Goal: Communication & Community: Answer question/provide support

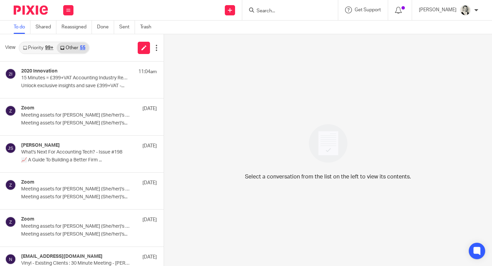
click at [317, 10] on input "Search" at bounding box center [287, 11] width 62 height 6
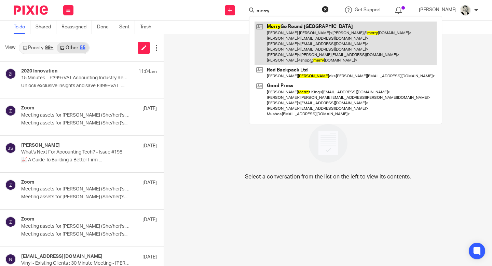
type input "merry"
click at [322, 27] on link at bounding box center [346, 43] width 182 height 43
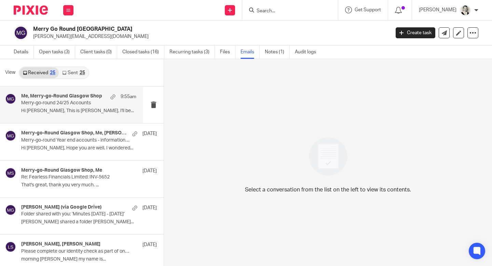
click at [95, 102] on p "Merry-go-round 24/25 Accounts" at bounding box center [67, 103] width 92 height 6
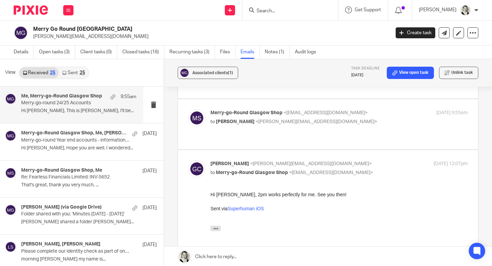
scroll to position [213, 0]
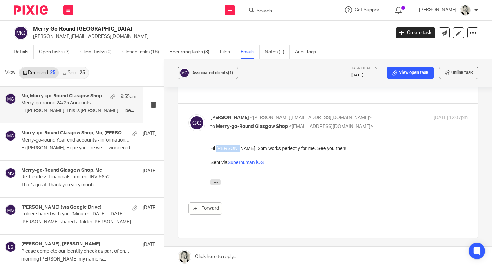
drag, startPoint x: 217, startPoint y: 147, endPoint x: 233, endPoint y: 148, distance: 16.1
click at [233, 148] on div "Hi Rajkiran, 2pm works perfectly for me. See you then!" at bounding box center [339, 148] width 257 height 7
copy div "Rajkiran"
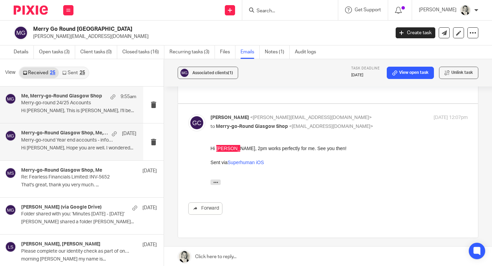
click at [75, 141] on p "Merry-go-round Year end accounts - information required" at bounding box center [67, 140] width 92 height 6
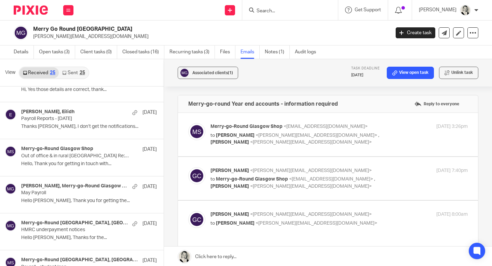
scroll to position [283, 0]
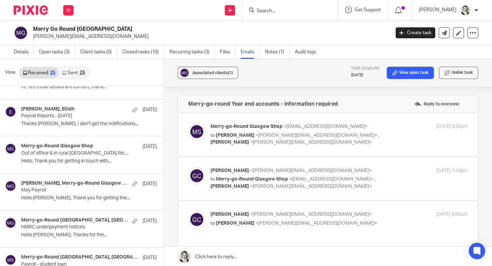
click at [281, 11] on input "Search" at bounding box center [287, 11] width 62 height 6
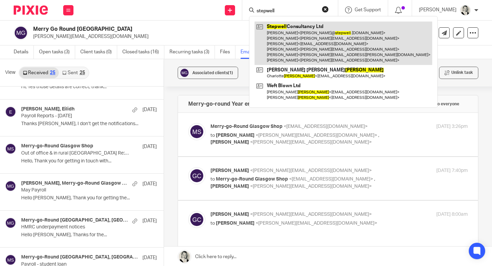
type input "stepwell"
click at [297, 30] on link at bounding box center [344, 43] width 178 height 43
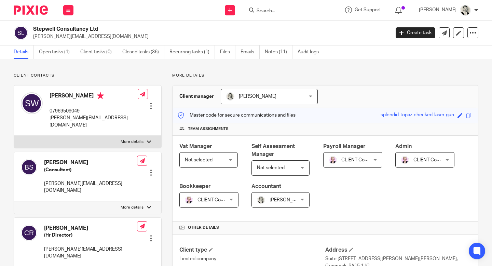
click at [298, 10] on input "Search" at bounding box center [287, 11] width 62 height 6
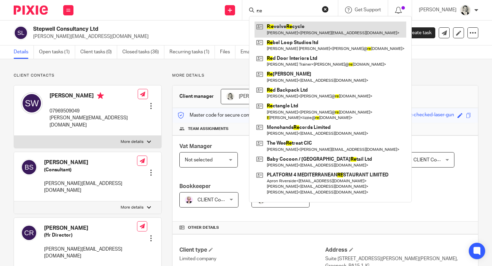
type input "r:e"
click at [322, 27] on link at bounding box center [331, 30] width 152 height 16
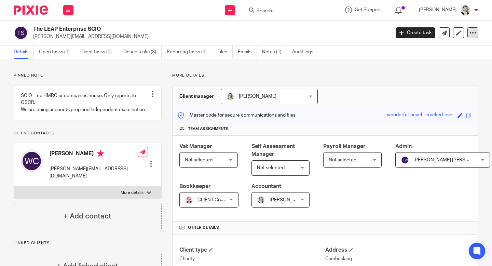
click at [472, 36] on icon at bounding box center [473, 32] width 7 height 7
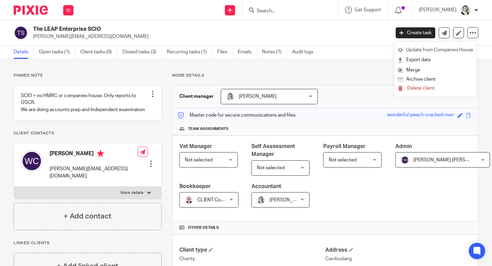
click at [452, 49] on link "Update from Companies House" at bounding box center [436, 50] width 76 height 10
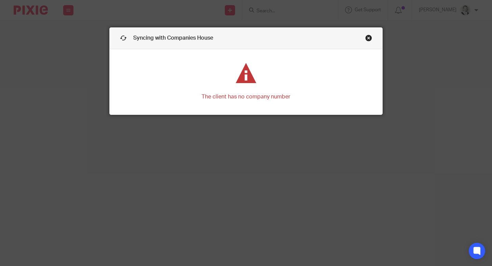
click at [370, 38] on link "Close this dialog window" at bounding box center [368, 39] width 7 height 9
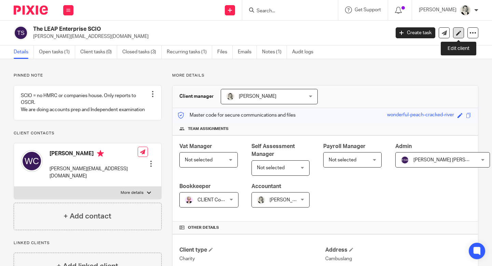
click at [457, 33] on icon at bounding box center [458, 32] width 5 height 5
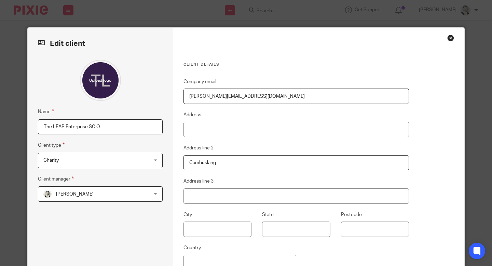
drag, startPoint x: 107, startPoint y: 125, endPoint x: 22, endPoint y: 124, distance: 85.5
click at [22, 124] on div "Edit client Name The LEAP Enterprise SCIO Client type Charity Charity Prospect …" at bounding box center [246, 133] width 492 height 266
paste input "R:evolve Recycl"
type input "R:evolve Recycle SCIO"
click at [233, 130] on input "Address" at bounding box center [297, 129] width 226 height 15
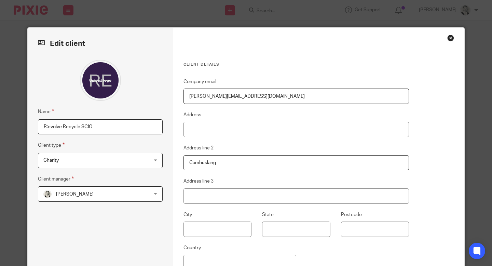
click at [149, 148] on fieldset "Client type Charity Charity Prospect Individual Self-employed Limited company P…" at bounding box center [100, 154] width 125 height 27
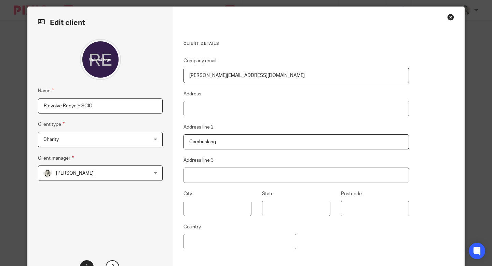
scroll to position [81, 0]
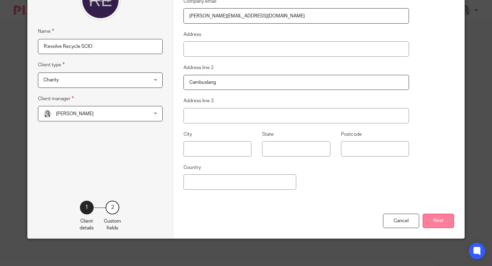
click at [439, 223] on button "Next" at bounding box center [438, 221] width 31 height 15
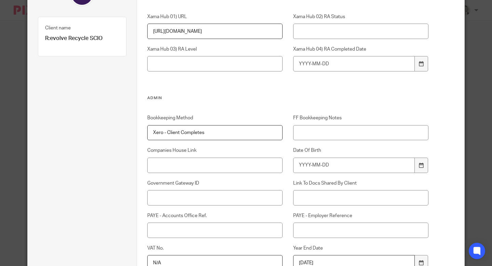
scroll to position [0, 0]
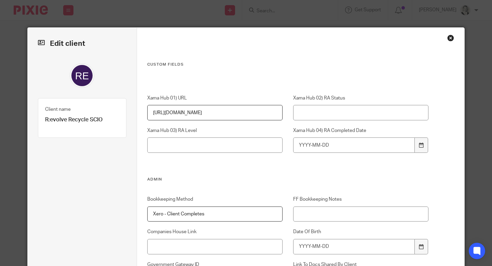
click at [453, 38] on div "Close this dialog window" at bounding box center [450, 38] width 7 height 7
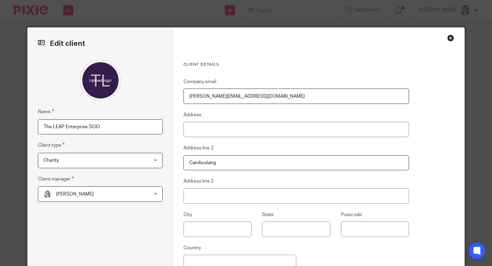
click at [29, 124] on div "Edit client Name The LEAP Enterprise SCIO Client type Charity Charity Prospect …" at bounding box center [101, 173] width 146 height 291
type input "R:evolve Recycle SCIO"
click at [114, 217] on div "Name R:evolve Recycle SCIO Client type Charity Charity Prospect Individual Self…" at bounding box center [100, 160] width 125 height 201
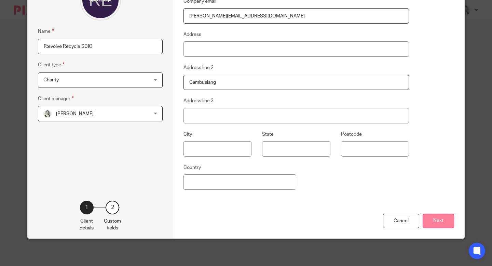
click at [431, 222] on button "Next" at bounding box center [438, 221] width 31 height 15
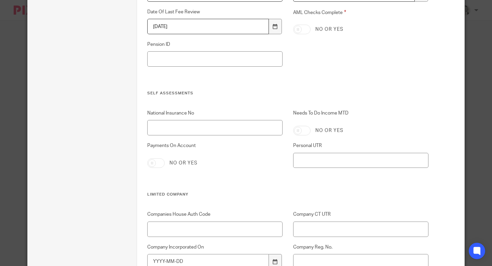
scroll to position [463, 0]
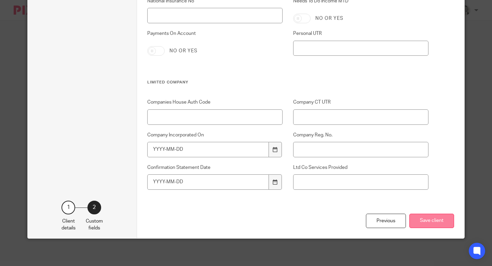
click at [432, 225] on button "Save client" at bounding box center [432, 221] width 45 height 15
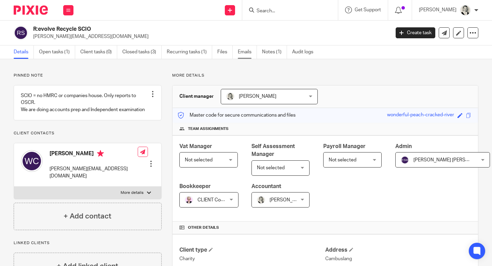
click at [247, 51] on link "Emails" at bounding box center [247, 51] width 19 height 13
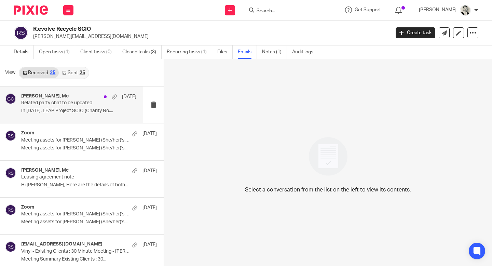
click at [77, 105] on p "Related party chat to be updated" at bounding box center [67, 103] width 92 height 6
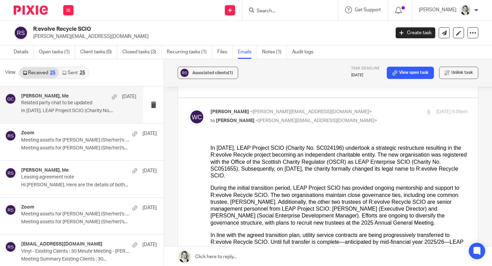
scroll to position [66, 0]
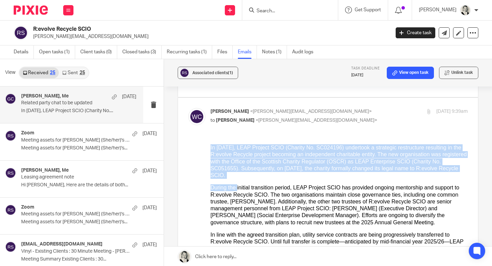
drag, startPoint x: 211, startPoint y: 149, endPoint x: 241, endPoint y: 191, distance: 52.4
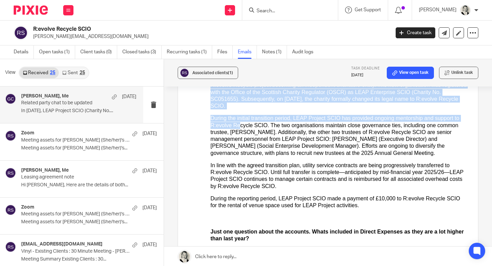
scroll to position [152, 0]
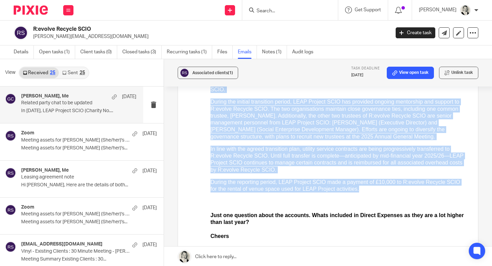
click at [359, 191] on div "During the reporting period, LEAP Project SCIO made a payment of £10,000 to R:e…" at bounding box center [339, 186] width 257 height 14
copy div "In 2022, LEAP Project SCIO (Charity No. SC024196) undertook a strategic restruc…"
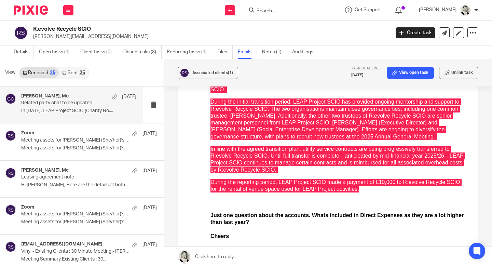
click at [225, 258] on link at bounding box center [328, 256] width 328 height 21
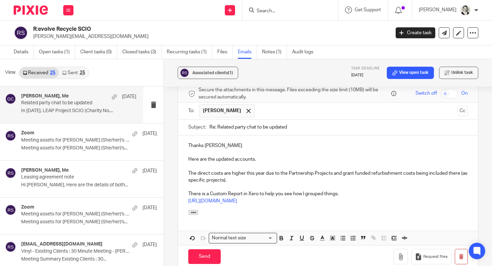
scroll to position [727, 0]
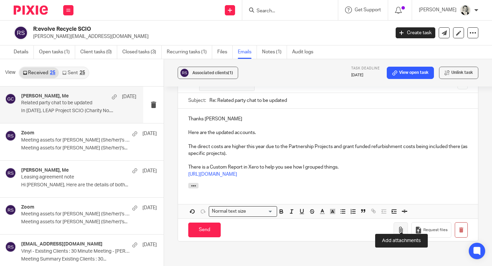
click at [403, 227] on icon "button" at bounding box center [401, 230] width 7 height 7
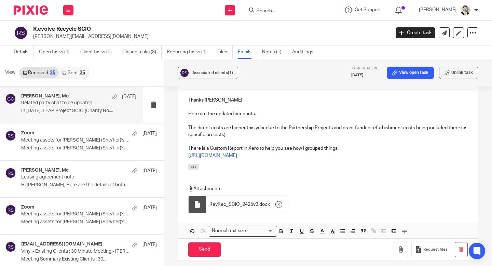
scroll to position [753, 0]
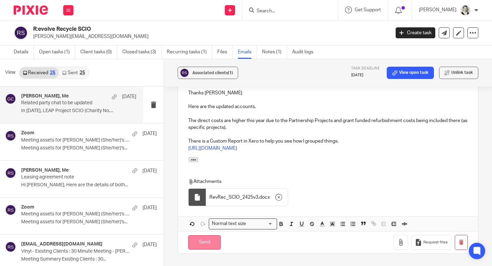
click at [210, 235] on input "Send" at bounding box center [204, 242] width 32 height 15
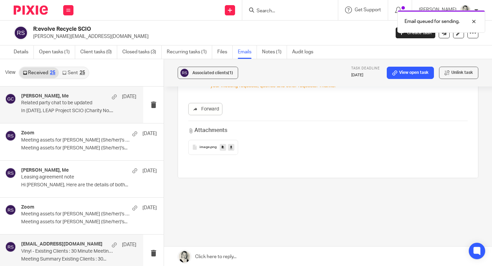
scroll to position [590, 0]
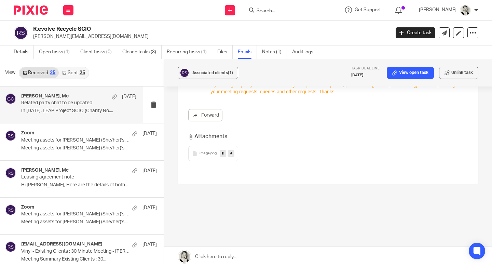
click at [296, 11] on input "Search" at bounding box center [287, 11] width 62 height 6
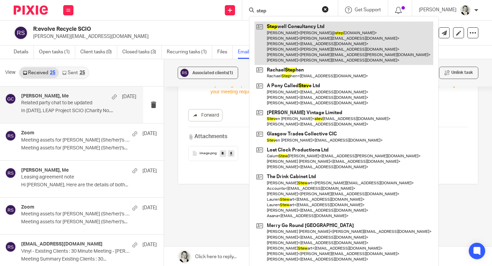
type input "step"
click at [302, 34] on link at bounding box center [344, 43] width 179 height 43
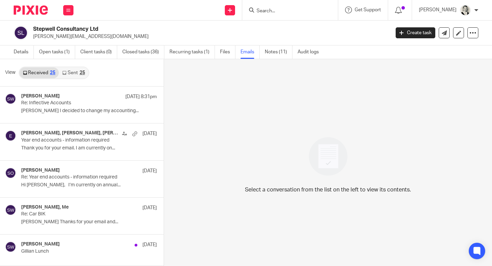
click at [70, 69] on link "Sent 25" at bounding box center [73, 72] width 29 height 11
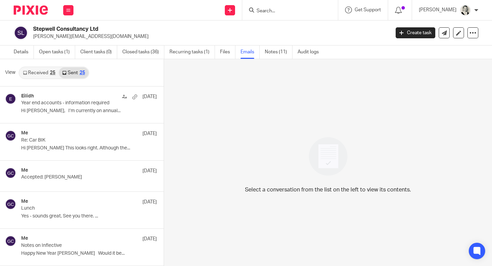
scroll to position [1, 0]
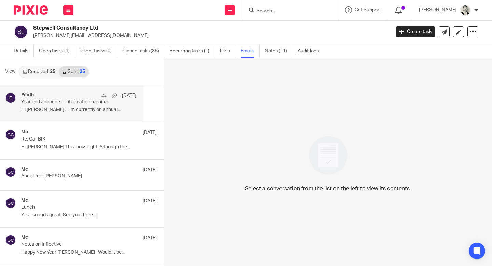
click at [63, 106] on div "Eilidh [DATE] Year end accounts - information required Hi [PERSON_NAME], I’m cu…" at bounding box center [78, 103] width 115 height 23
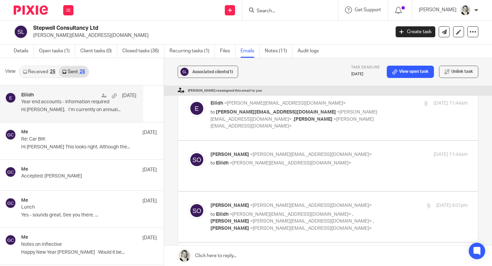
scroll to position [261, 0]
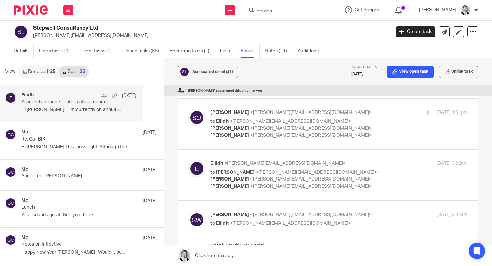
click at [250, 177] on span "<steven@stepwell.org.uk>" at bounding box center [311, 179] width 122 height 5
checkbox input "true"
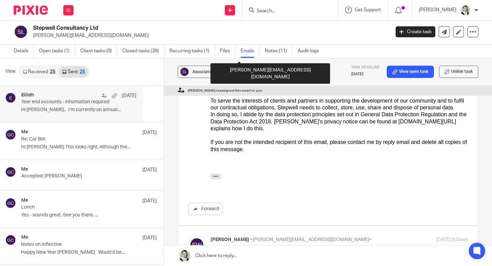
scroll to position [788, 0]
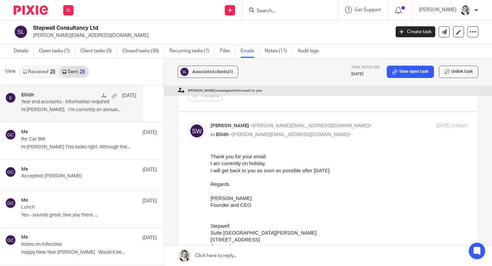
click at [248, 54] on link "Emails" at bounding box center [250, 50] width 19 height 13
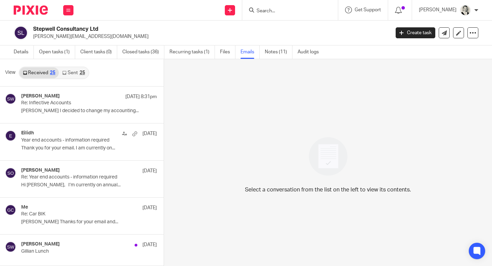
click at [226, 52] on link "Files" at bounding box center [227, 51] width 15 height 13
click at [227, 52] on link "Files" at bounding box center [227, 51] width 15 height 13
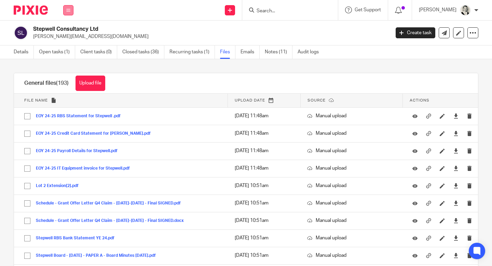
click at [70, 11] on button at bounding box center [68, 10] width 10 height 10
click at [67, 38] on li "Email" at bounding box center [68, 42] width 18 height 10
click at [68, 40] on link "Email" at bounding box center [64, 41] width 11 height 5
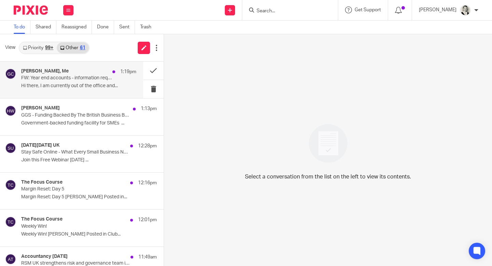
click at [73, 81] on p "FW: Year end accounts - information required - FOLLOW UP" at bounding box center [67, 78] width 92 height 6
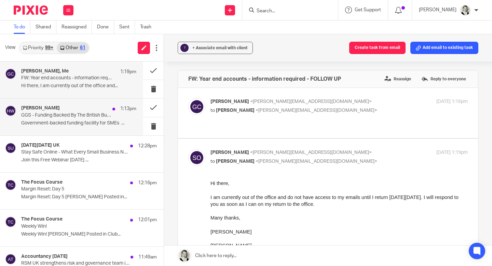
click at [105, 123] on p "Government-backed funding facility for SMEs ͏ ͏..." at bounding box center [78, 123] width 115 height 6
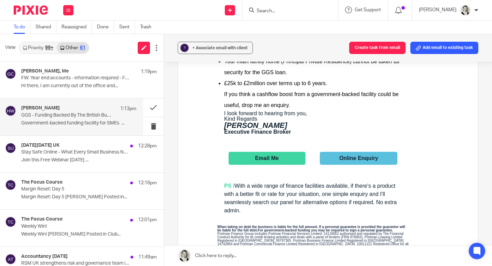
scroll to position [282, 0]
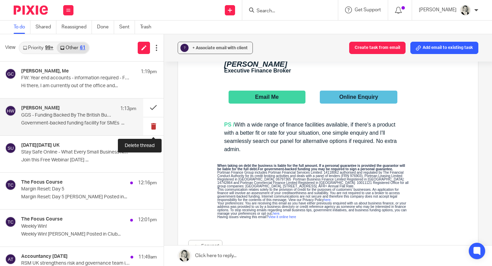
click at [153, 126] on button at bounding box center [153, 126] width 21 height 18
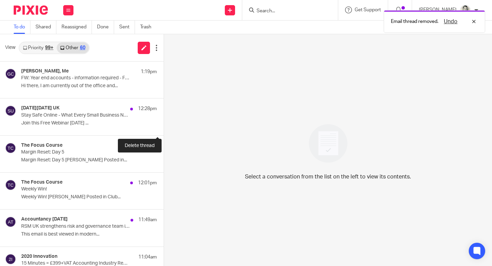
click at [164, 126] on button at bounding box center [166, 126] width 5 height 18
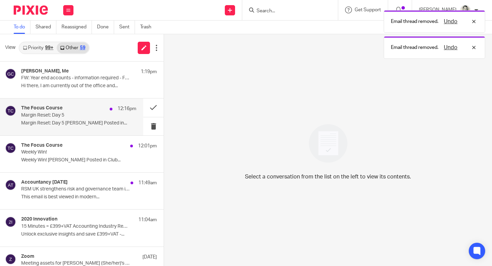
click at [86, 116] on p "Margin Reset: Day 5" at bounding box center [67, 115] width 92 height 6
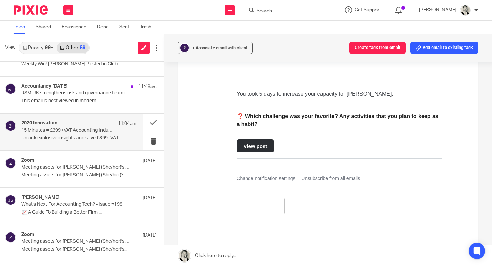
scroll to position [0, 0]
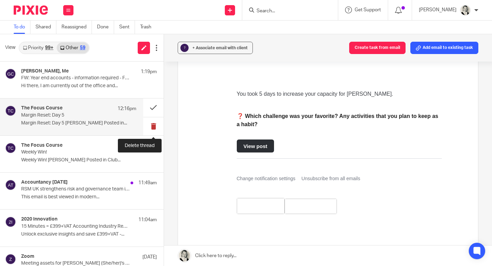
click at [152, 127] on button at bounding box center [153, 126] width 21 height 18
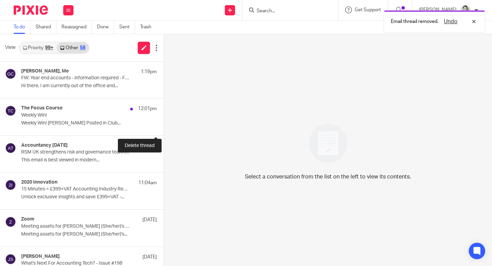
click at [164, 127] on button at bounding box center [166, 126] width 5 height 18
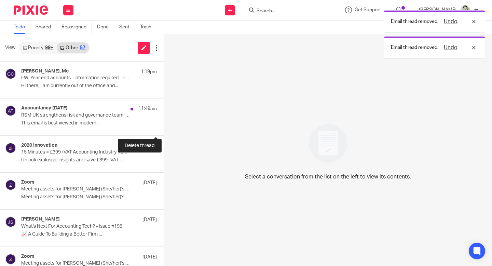
click at [164, 127] on button at bounding box center [166, 126] width 5 height 18
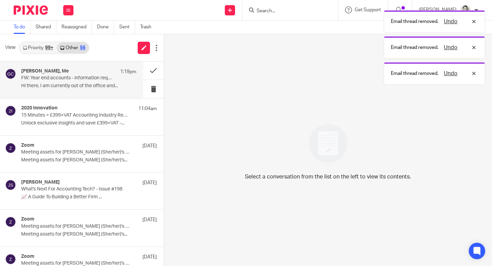
click at [65, 81] on p "FW: Year end accounts - information required - FOLLOW UP" at bounding box center [67, 78] width 92 height 6
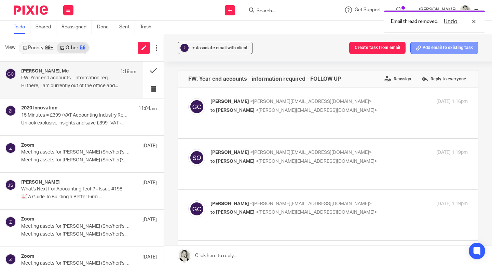
click at [436, 54] on button "Add email to existing task" at bounding box center [445, 48] width 68 height 12
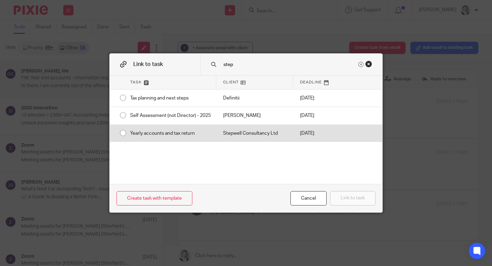
type input "step"
click at [269, 130] on div "Stepwell Consultancy Ltd" at bounding box center [254, 133] width 77 height 17
radio input "true"
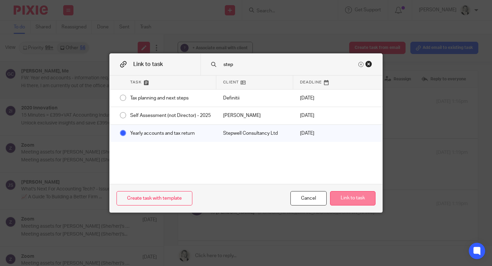
click at [359, 203] on button "Link to task" at bounding box center [352, 198] width 45 height 15
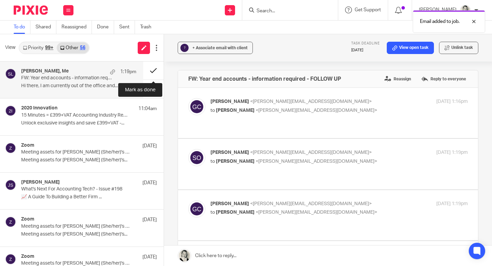
click at [155, 69] on button at bounding box center [153, 71] width 21 height 18
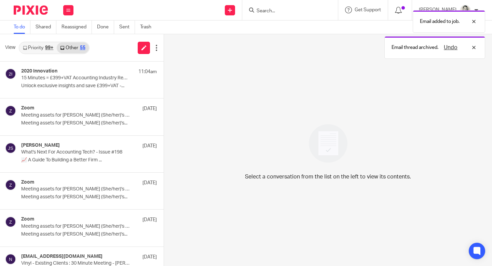
click at [43, 45] on link "Priority 99+" at bounding box center [37, 47] width 37 height 11
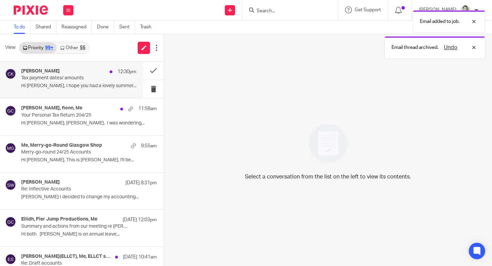
click at [56, 73] on h4 "[PERSON_NAME]" at bounding box center [40, 71] width 39 height 6
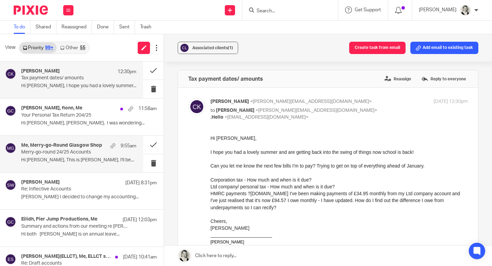
click at [89, 165] on div "Me, Merry-go-Round Glasgow Shop 9:55am Merry-go-round 24/25 Accounts Hi Gillian…" at bounding box center [78, 154] width 115 height 23
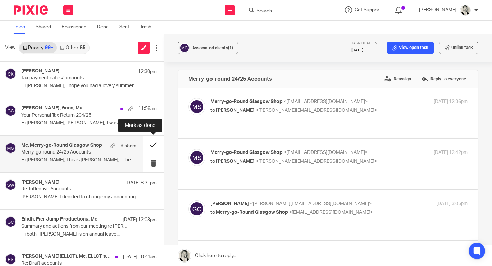
click at [153, 146] on button at bounding box center [153, 145] width 21 height 18
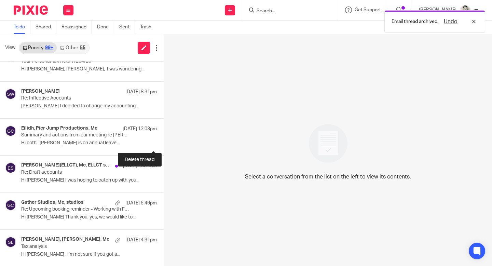
scroll to position [74, 0]
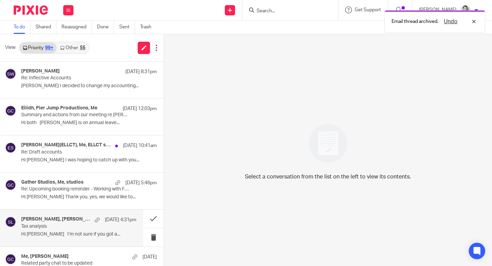
click at [79, 228] on p "Tax analysis" at bounding box center [67, 227] width 92 height 6
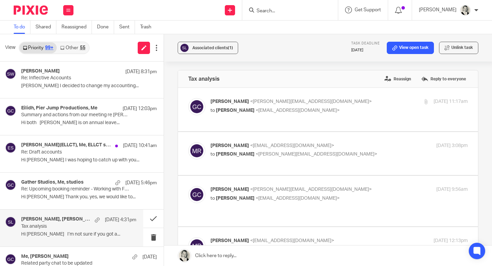
scroll to position [0, 0]
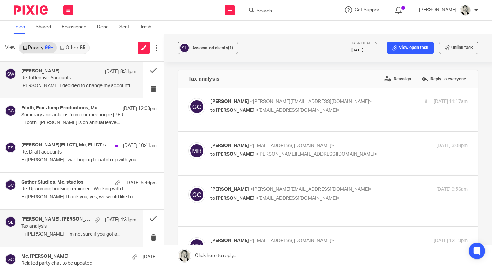
click at [69, 67] on div "Steven Watson 13 Aug 8:31pm Re: Inflective Accounts Gillian I decided to change…" at bounding box center [71, 80] width 143 height 37
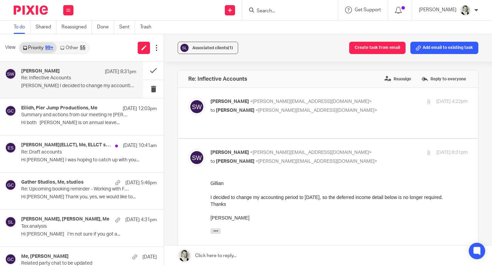
click at [263, 107] on div "Steven Watson <steven@stepwell.org.uk> to Gillian Caughey <gillian@fearlessfina…" at bounding box center [297, 106] width 172 height 16
checkbox input "true"
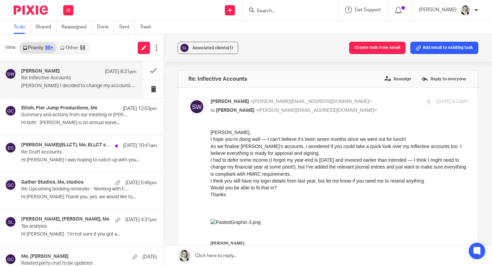
click at [240, 254] on link at bounding box center [328, 255] width 328 height 21
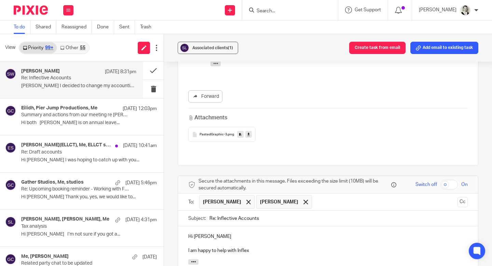
scroll to position [576, 0]
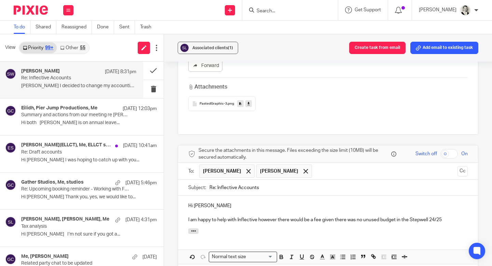
drag, startPoint x: 335, startPoint y: 207, endPoint x: 446, endPoint y: 205, distance: 110.8
click at [446, 216] on p "I am happy to help with Inflective however there would be a fee given there was…" at bounding box center [328, 219] width 280 height 7
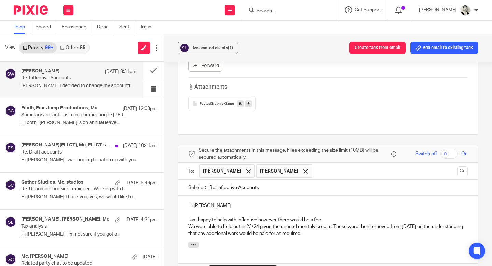
click at [403, 216] on p "I am happy to help with Inflective however there would be a fee." at bounding box center [328, 219] width 280 height 7
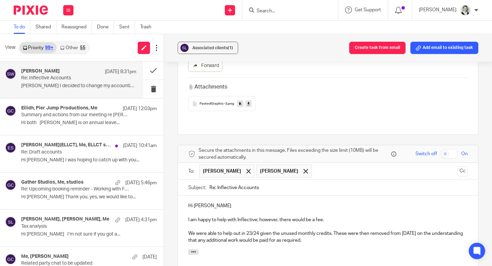
click at [349, 209] on p at bounding box center [328, 212] width 280 height 7
click at [281, 13] on input "Search" at bounding box center [287, 11] width 62 height 6
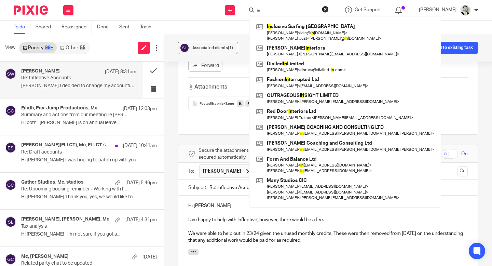
type input "i"
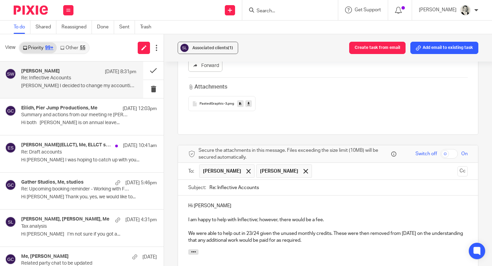
click at [315, 230] on p "We were able to help out in 23/24 given the unused monthly credits. These were …" at bounding box center [328, 237] width 280 height 14
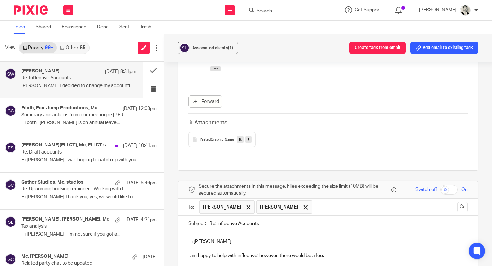
scroll to position [693, 0]
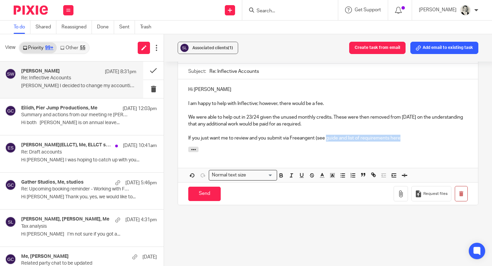
drag, startPoint x: 328, startPoint y: 124, endPoint x: 404, endPoint y: 124, distance: 75.9
click at [404, 135] on p "If you just want me to review and you submit via Freeangent (see guide and list…" at bounding box center [328, 138] width 280 height 7
click at [372, 172] on icon "button" at bounding box center [374, 175] width 6 height 6
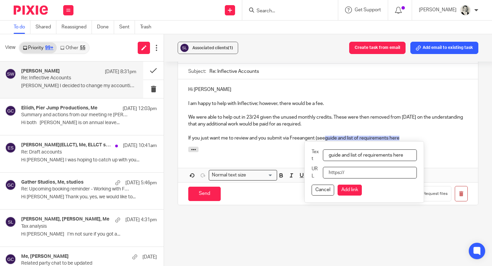
paste input "[URL][DOMAIN_NAME]:"
type input "[URL][DOMAIN_NAME]:"
click at [354, 185] on button "Add link" at bounding box center [350, 190] width 24 height 11
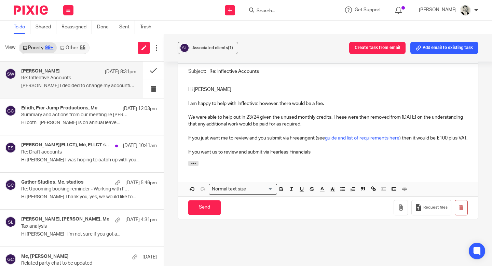
drag, startPoint x: 224, startPoint y: 146, endPoint x: 320, endPoint y: 148, distance: 95.7
click at [320, 149] on p "If you want us to review and submit via Fearless Financials" at bounding box center [328, 152] width 280 height 7
click at [264, 149] on p "If you want us to review and submit on your behalf as accounts" at bounding box center [328, 152] width 280 height 7
click at [413, 149] on p "If you want us to review and submit your accounts and corporation tax return on…" at bounding box center [328, 152] width 280 height 7
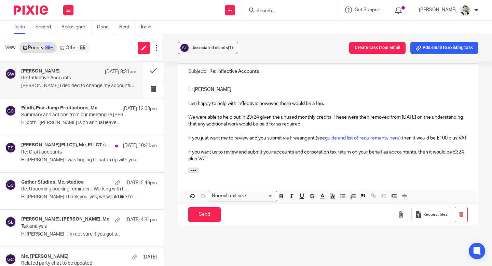
click at [381, 149] on p "If you want us to review and submit your accounts and corporation tax return on…" at bounding box center [328, 156] width 280 height 14
click at [356, 150] on p "If you want us to review and submit your accounts and corporation tax return on…" at bounding box center [328, 156] width 280 height 14
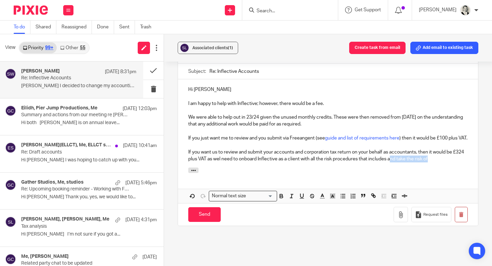
drag, startPoint x: 450, startPoint y: 153, endPoint x: 392, endPoint y: 151, distance: 58.1
click at [392, 151] on p "If you want us to review and submit your accounts and corporation tax return on…" at bounding box center [328, 156] width 280 height 14
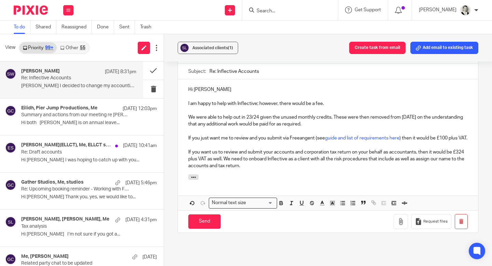
click at [279, 166] on div "Hi Steven I am happy to help with Inflective; however, there would be a fee. We…" at bounding box center [328, 126] width 300 height 95
click at [268, 135] on p "If you just want me to review and you submit via Freeangent (see guide and list…" at bounding box center [328, 138] width 280 height 7
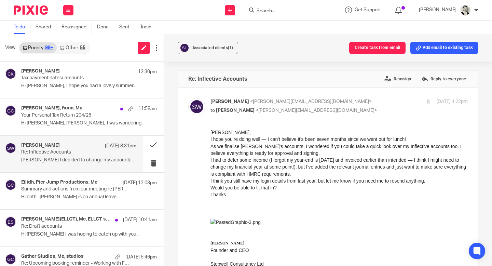
scroll to position [693, 0]
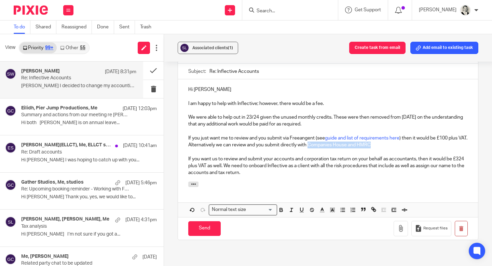
drag, startPoint x: 383, startPoint y: 132, endPoint x: 319, endPoint y: 131, distance: 64.3
click at [319, 135] on p "If you just want me to review and you submit via Freeangent (see guide and list…" at bounding box center [328, 142] width 280 height 14
click at [375, 206] on icon "button" at bounding box center [374, 209] width 6 height 6
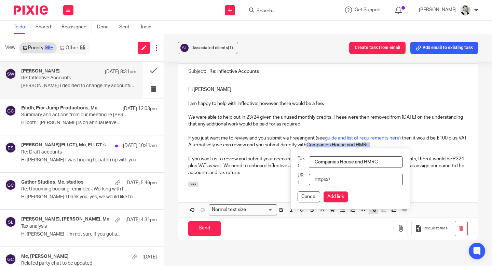
paste input "[URL][DOMAIN_NAME]"
type input "[URL][DOMAIN_NAME]"
click at [342, 191] on button "Add link" at bounding box center [336, 196] width 24 height 11
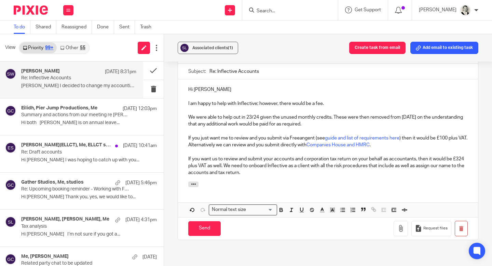
click at [361, 165] on div "Hi [PERSON_NAME] I am happy to help with Inflective; however, there would be a …" at bounding box center [328, 130] width 300 height 102
click at [259, 158] on p "If you want us to review and submit your accounts and corporation tax return on…" at bounding box center [328, 166] width 280 height 21
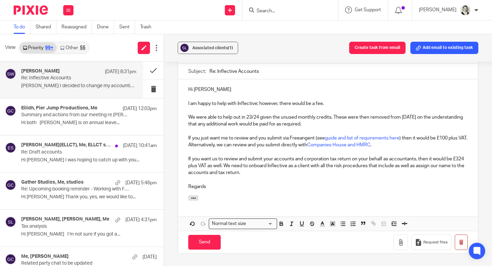
click at [226, 156] on p "If you want us to review and submit your accounts and corporation tax return on…" at bounding box center [328, 166] width 280 height 21
click at [410, 183] on p "Regards" at bounding box center [328, 186] width 280 height 7
click at [222, 156] on p "If you want us to review and submit your accounts and corporation tax return on…" at bounding box center [328, 166] width 280 height 21
click at [277, 178] on div "Hi [PERSON_NAME] I am happy to help with Inflective; however, there would be a …" at bounding box center [328, 137] width 300 height 116
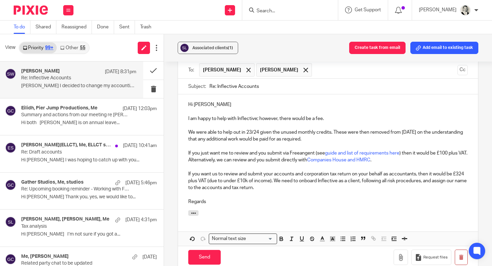
scroll to position [675, 0]
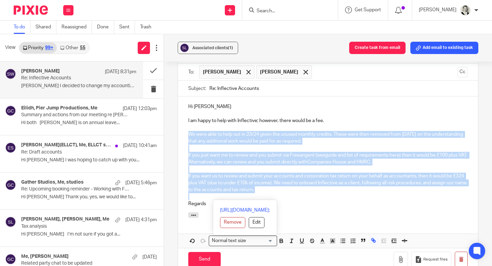
drag, startPoint x: 275, startPoint y: 179, endPoint x: 188, endPoint y: 119, distance: 105.4
click at [188, 119] on div "Hi [PERSON_NAME] I am happy to help with Inflective; however, there would be a …" at bounding box center [328, 154] width 300 height 116
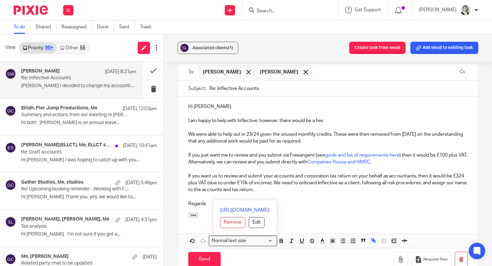
click at [179, 140] on div "Hi [PERSON_NAME] I am happy to help with Inflective; however, there would be a …" at bounding box center [328, 154] width 300 height 116
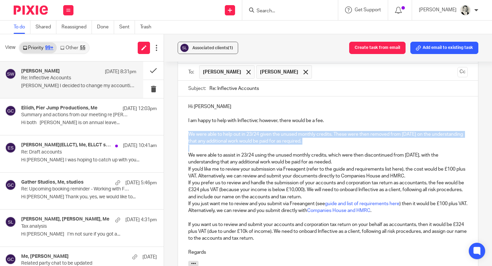
drag, startPoint x: 316, startPoint y: 132, endPoint x: 188, endPoint y: 120, distance: 128.1
click at [188, 120] on div "Hi [PERSON_NAME] I am happy to help with Inflective; however, there would be a …" at bounding box center [328, 178] width 300 height 164
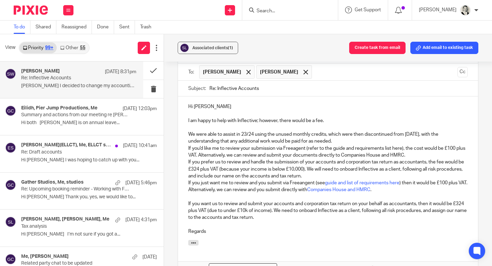
click at [361, 131] on p "We were able to assist in 23/24 using the unused monthly credits, which were th…" at bounding box center [328, 138] width 280 height 14
click at [373, 117] on p "I am happy to help with Inflective; however, there would be a fee." at bounding box center [328, 120] width 280 height 7
click at [360, 131] on p "We were able to assist in 23/24 using the unused monthly credits, which were th…" at bounding box center [328, 138] width 280 height 14
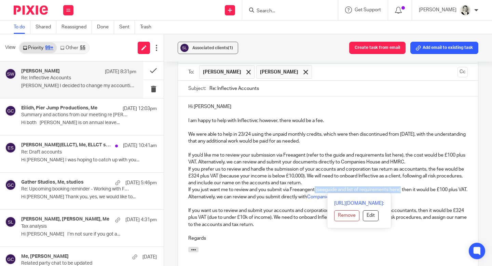
drag, startPoint x: 402, startPoint y: 175, endPoint x: 315, endPoint y: 174, distance: 86.5
click at [315, 186] on p "If you just want me to review and you submit via Freeangent (see guide and list…" at bounding box center [328, 193] width 280 height 14
copy p "(see guide and list of requirements here )"
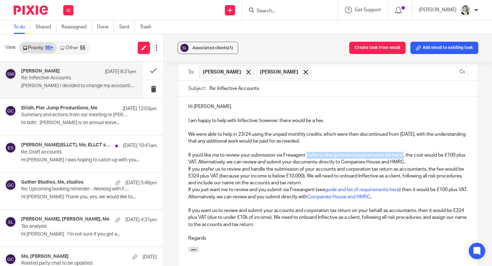
drag, startPoint x: 404, startPoint y: 140, endPoint x: 308, endPoint y: 139, distance: 95.7
click at [308, 152] on p "If you'd like me to review your submission via Freeagent (refer to the guide an…" at bounding box center [328, 159] width 280 height 14
click at [423, 166] on p "If you prefer us to review and handle the submission of your accounts and corpo…" at bounding box center [328, 176] width 280 height 21
click at [187, 155] on div "Hi [PERSON_NAME] I am happy to help with Inflective; however, there would be a …" at bounding box center [328, 171] width 300 height 150
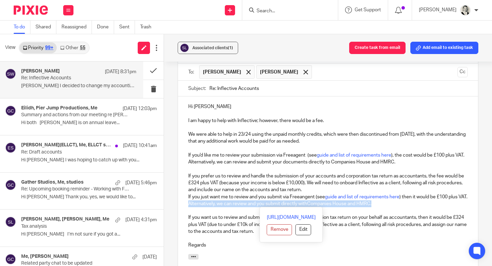
drag, startPoint x: 199, startPoint y: 190, endPoint x: 396, endPoint y: 192, distance: 196.9
click at [396, 193] on p "If you just want me to review and you submit via Freeangent (see guide and list…" at bounding box center [328, 200] width 280 height 14
copy p "Alternatively, we can review and you submit directly with Companies House and H…"
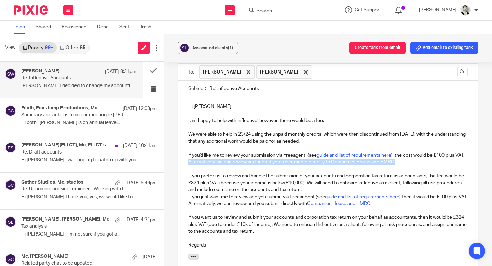
drag, startPoint x: 398, startPoint y: 149, endPoint x: 189, endPoint y: 148, distance: 208.9
click at [189, 152] on p "If you'd like me to review your submission via Freeagent (see guide and list of…" at bounding box center [328, 159] width 280 height 14
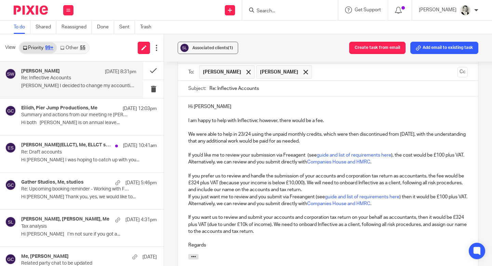
click at [267, 152] on p "If you'd like me to review your submission via Freeagent (see guide and list of…" at bounding box center [328, 159] width 280 height 14
click at [296, 173] on p "If you prefer us to review and handle the submission of your accounts and corpo…" at bounding box center [328, 183] width 280 height 21
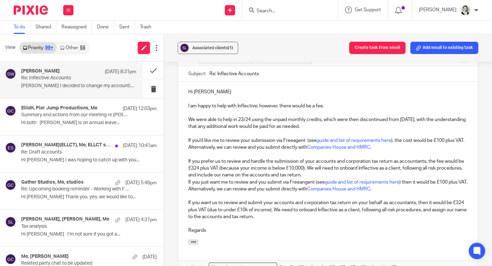
click at [424, 158] on p "If you prefer us to review and handle the submission of your accounts and corpo…" at bounding box center [328, 168] width 280 height 21
click at [400, 158] on p "If you prefer us to review and handle the submission of your accounts and corpo…" at bounding box center [328, 168] width 280 height 21
click at [385, 162] on p "If you prefer us to review and handle the submission of your accounts and corpo…" at bounding box center [328, 168] width 280 height 21
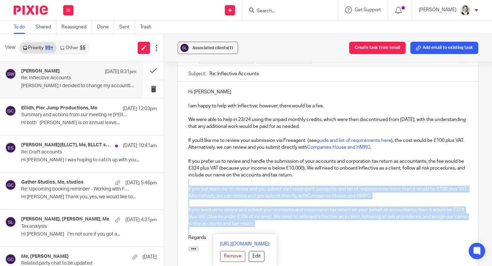
drag, startPoint x: 272, startPoint y: 213, endPoint x: 185, endPoint y: 169, distance: 98.0
click at [185, 169] on div "Hi [PERSON_NAME] I am happy to help with Inflective; however, there would be a …" at bounding box center [328, 164] width 300 height 164
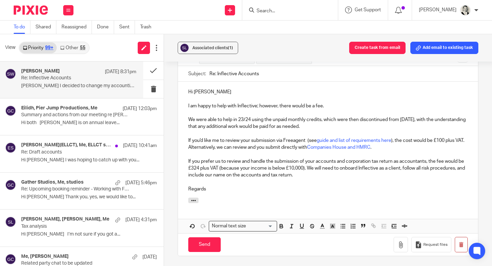
click at [213, 186] on p "Regards" at bounding box center [328, 189] width 280 height 7
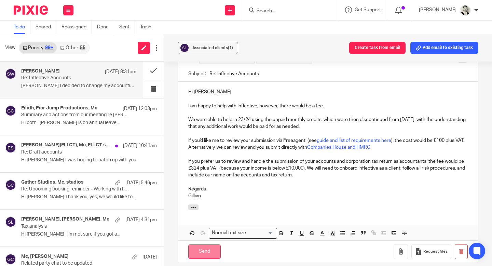
click at [201, 244] on input "Send" at bounding box center [204, 251] width 32 height 15
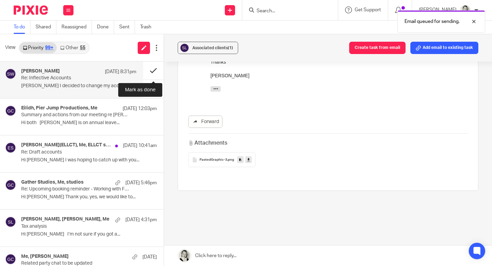
click at [154, 68] on button at bounding box center [153, 71] width 21 height 18
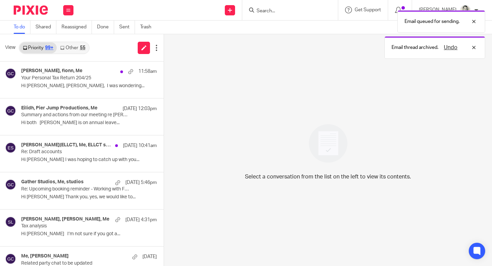
click at [83, 46] on div "55" at bounding box center [82, 47] width 5 height 5
